Goal: Task Accomplishment & Management: Manage account settings

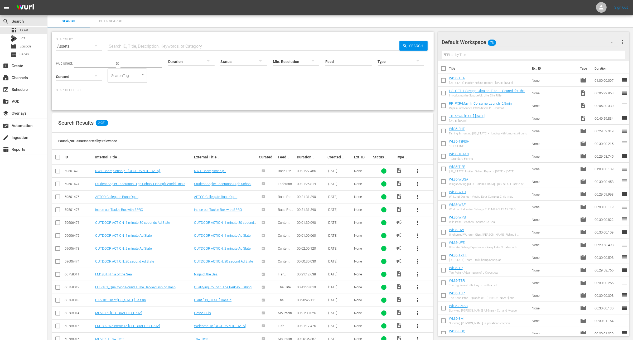
click at [441, 66] on input "checkbox" at bounding box center [443, 69] width 11 height 11
checkbox input "true"
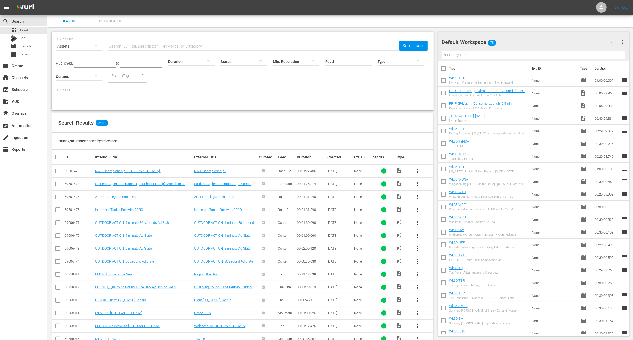
checkbox input "true"
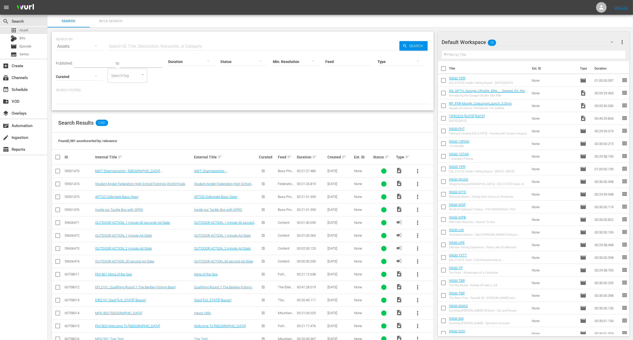
checkbox input "true"
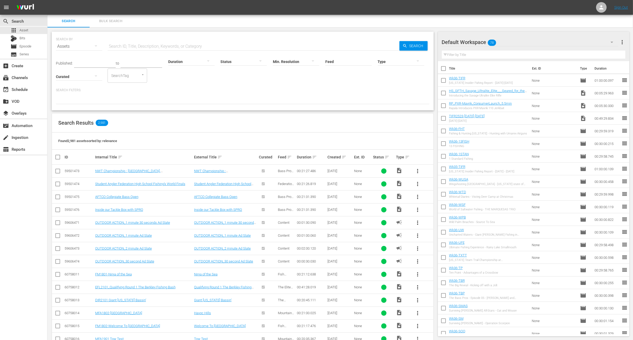
checkbox input "true"
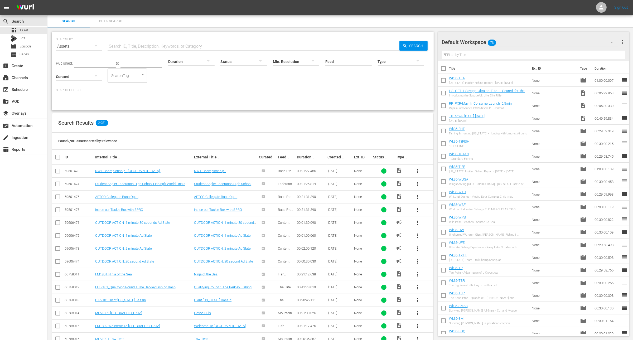
checkbox input "true"
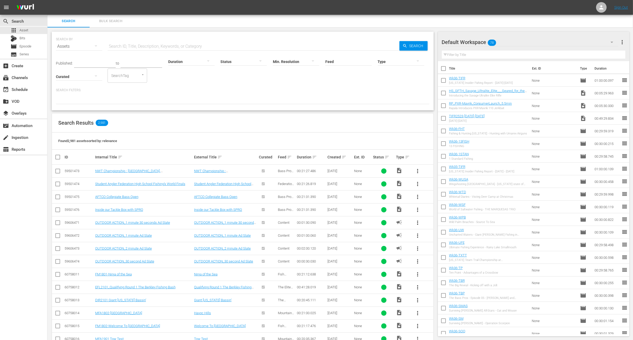
checkbox input "true"
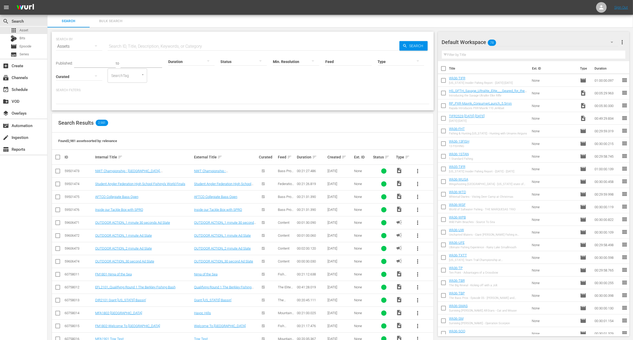
checkbox input "true"
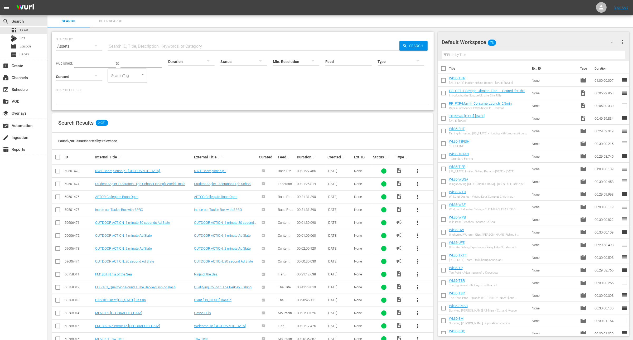
checkbox input "true"
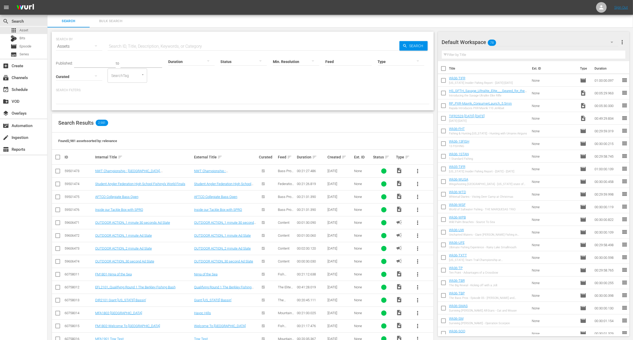
checkbox input "true"
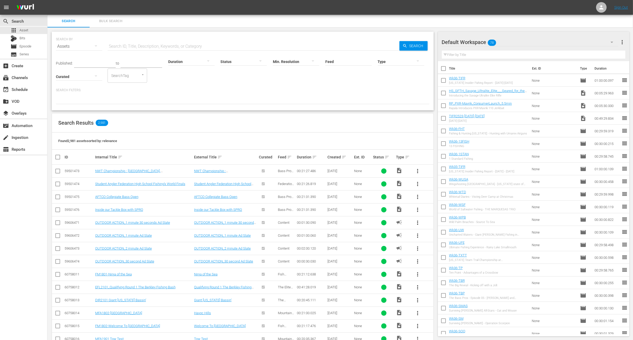
checkbox input "true"
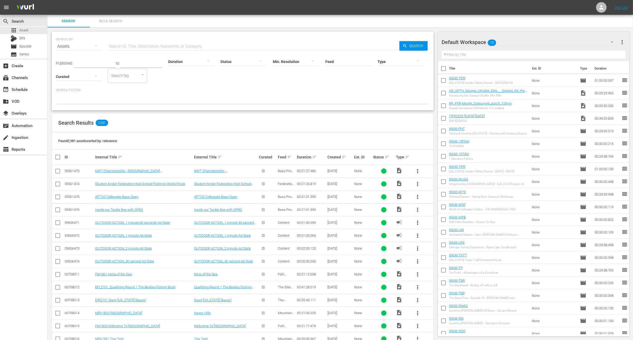
checkbox input "true"
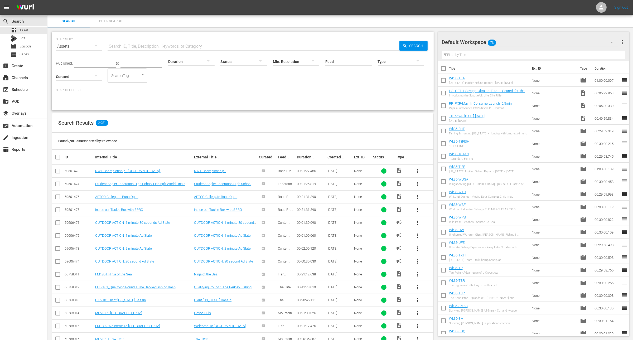
checkbox input "true"
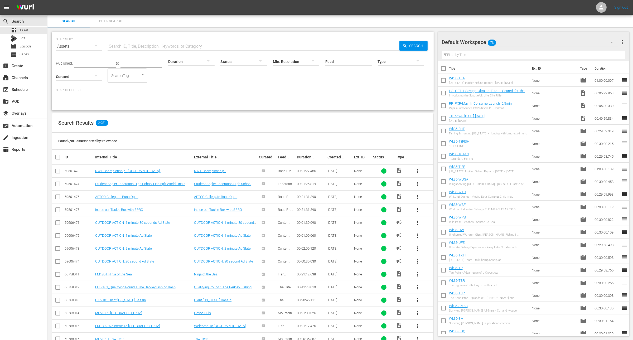
checkbox input "true"
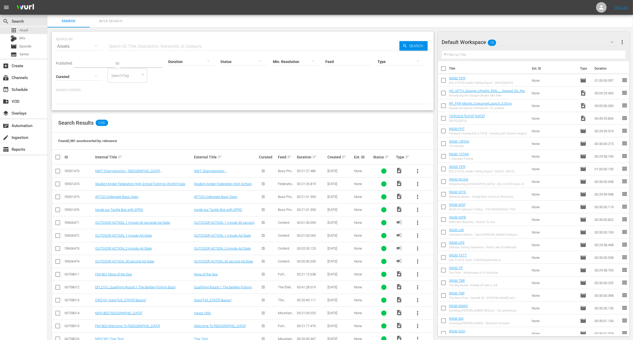
checkbox input "true"
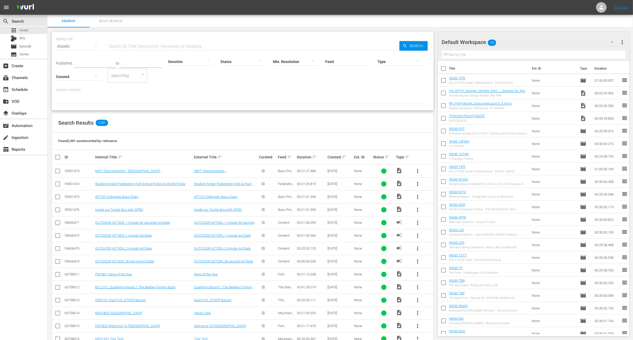
checkbox input "true"
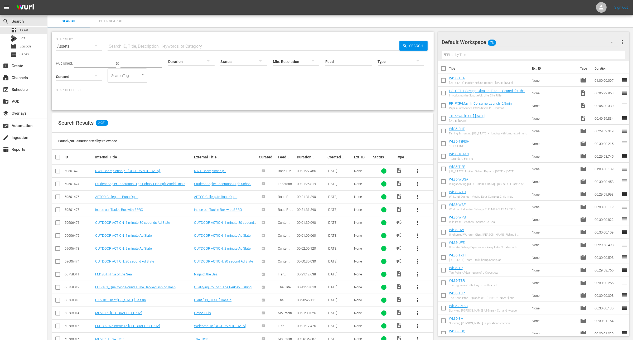
checkbox input "true"
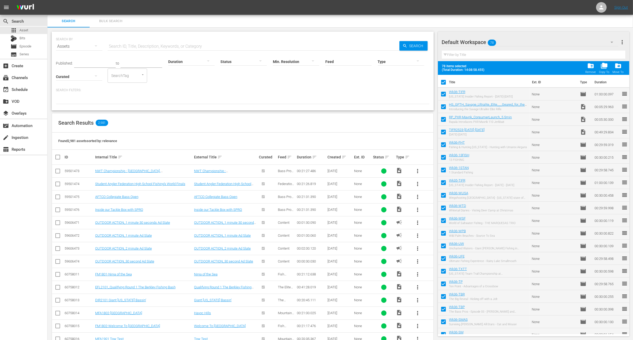
click at [442, 93] on input "checkbox" at bounding box center [443, 95] width 11 height 11
checkbox input "false"
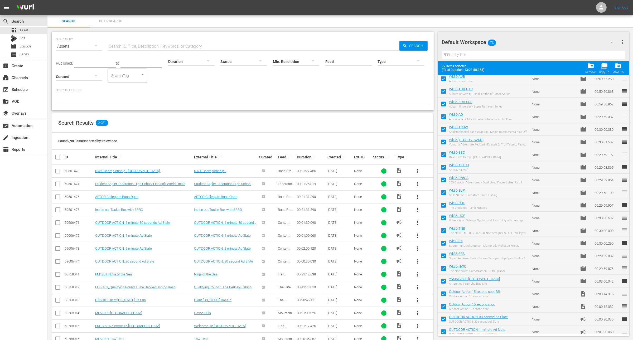
scroll to position [740, 0]
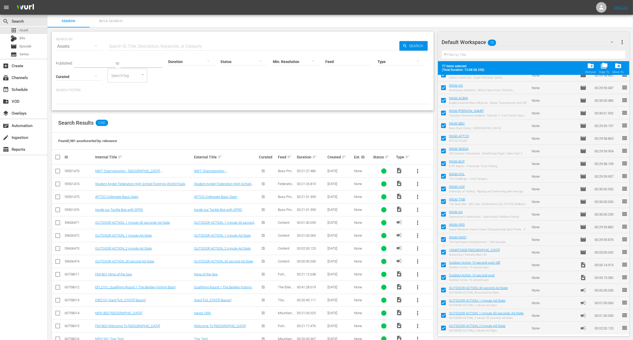
click at [443, 327] on input "checkbox" at bounding box center [443, 329] width 11 height 11
checkbox input "false"
click at [443, 314] on input "checkbox" at bounding box center [443, 316] width 11 height 11
checkbox input "false"
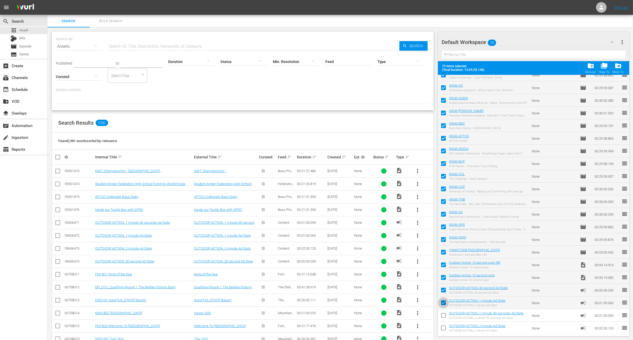
click at [443, 300] on input "checkbox" at bounding box center [443, 303] width 11 height 11
checkbox input "false"
click at [443, 291] on input "checkbox" at bounding box center [443, 291] width 11 height 11
checkbox input "false"
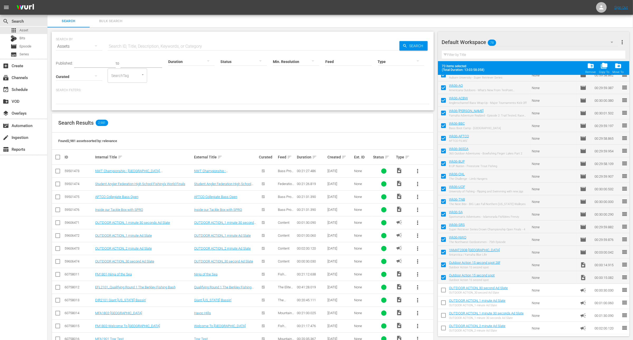
click at [443, 278] on input "checkbox" at bounding box center [443, 278] width 11 height 11
checkbox input "false"
click at [442, 266] on input "checkbox" at bounding box center [443, 265] width 11 height 11
checkbox input "false"
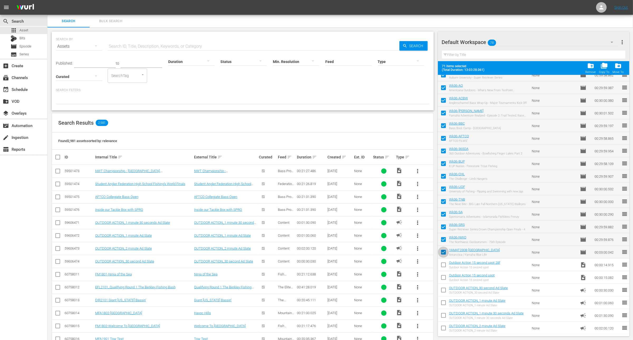
click at [442, 255] on input "checkbox" at bounding box center [443, 253] width 11 height 11
checkbox input "false"
click at [592, 67] on span "folder_delete" at bounding box center [590, 65] width 7 height 7
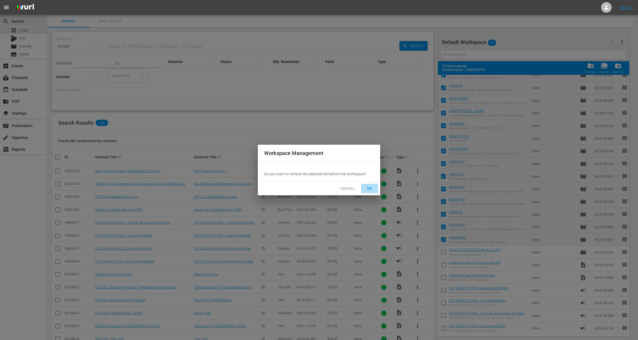
click at [373, 187] on span "OK" at bounding box center [369, 188] width 8 height 7
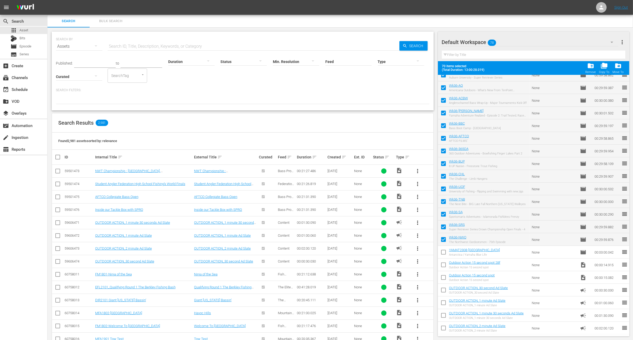
checkbox input "false"
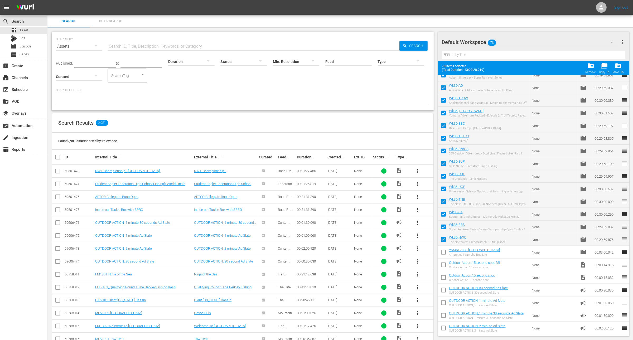
checkbox input "false"
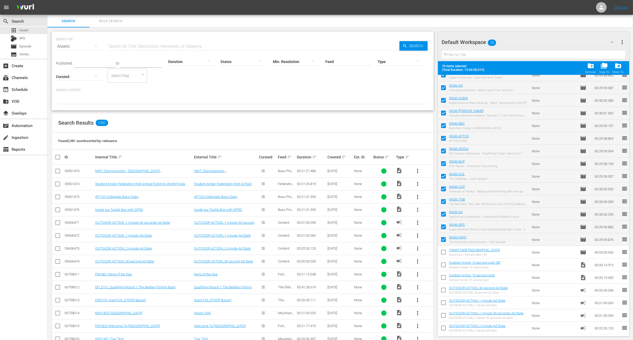
checkbox input "false"
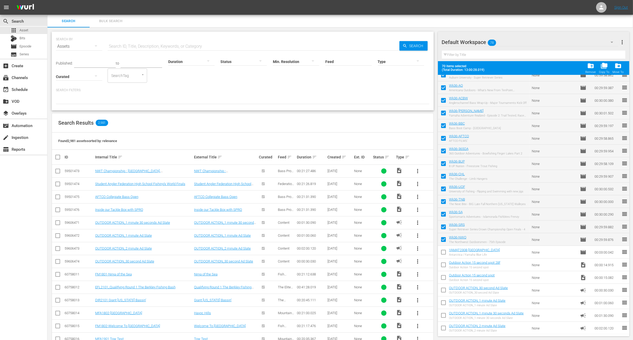
checkbox input "false"
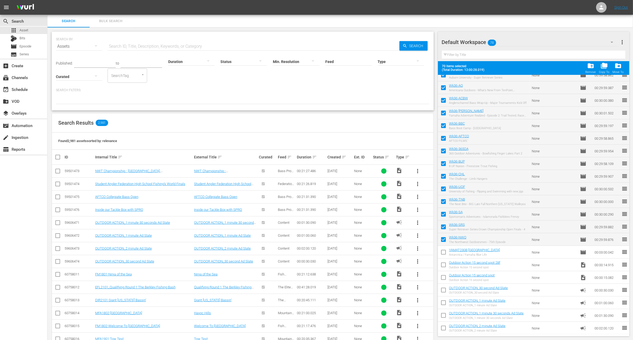
checkbox input "false"
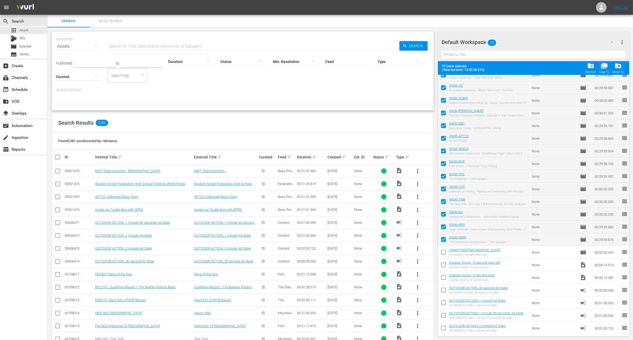
checkbox input "false"
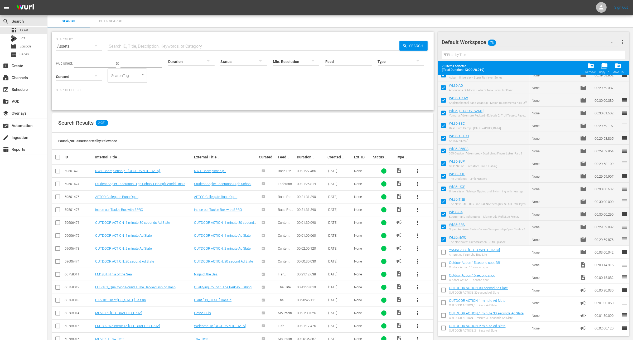
checkbox input "false"
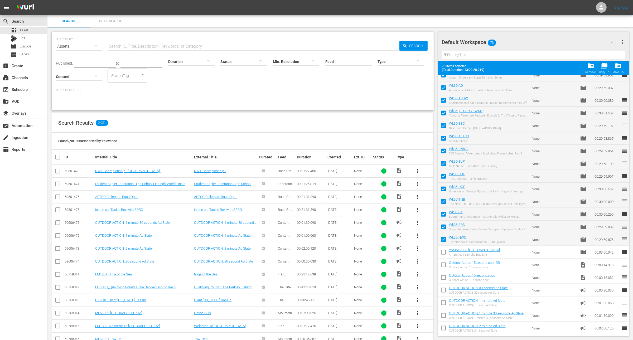
checkbox input "false"
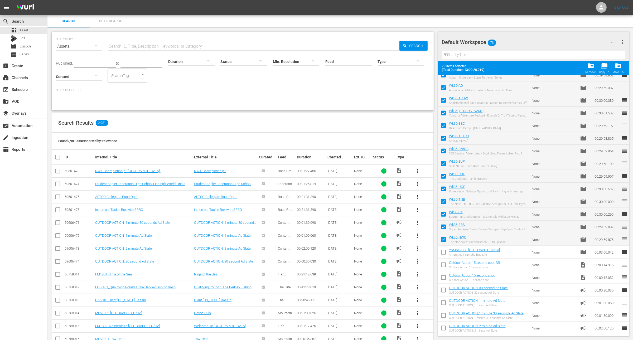
checkbox input "false"
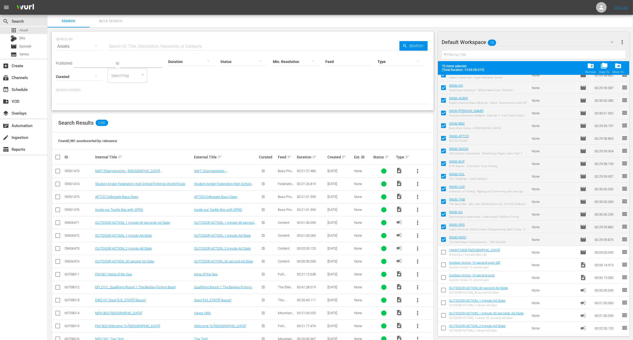
checkbox input "false"
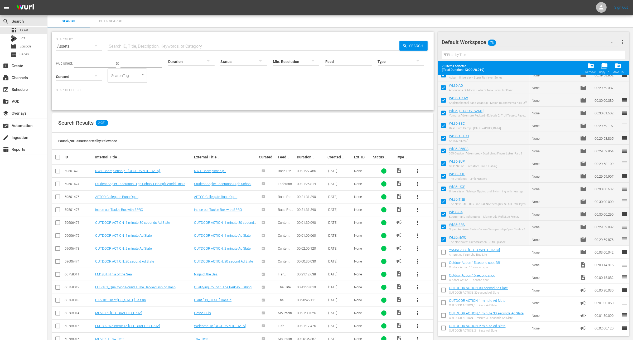
checkbox input "false"
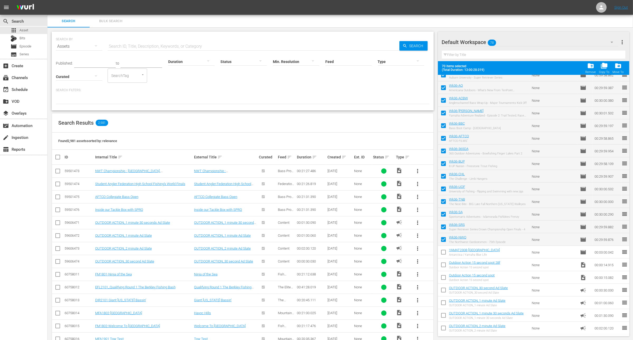
checkbox input "false"
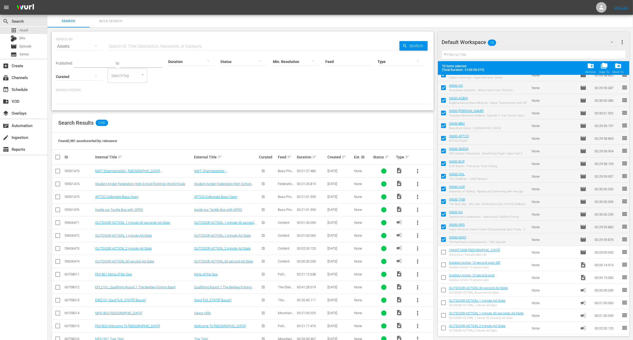
checkbox input "false"
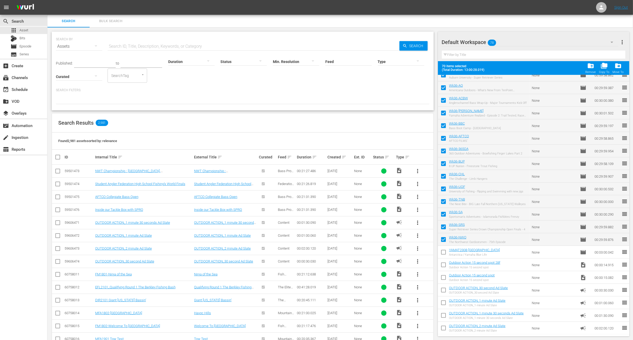
checkbox input "false"
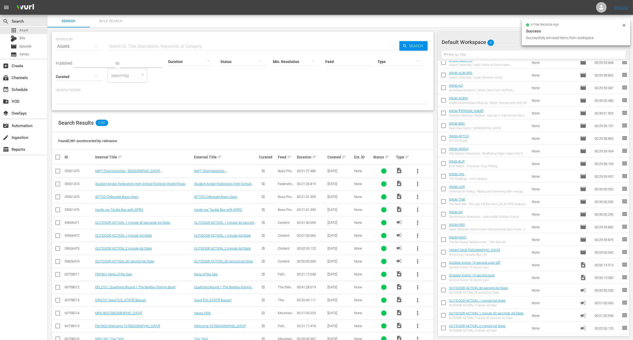
scroll to position [0, 0]
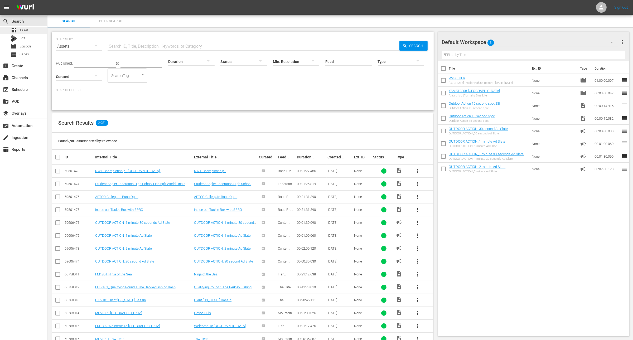
click at [31, 29] on div "apps Asset" at bounding box center [23, 30] width 47 height 7
click at [29, 45] on span "Episode" at bounding box center [25, 46] width 12 height 5
